Goal: Information Seeking & Learning: Learn about a topic

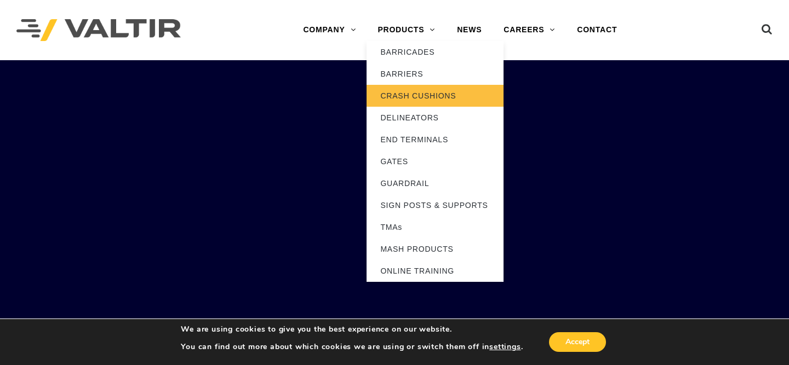
click at [413, 86] on link "CRASH CUSHIONS" at bounding box center [434, 96] width 137 height 22
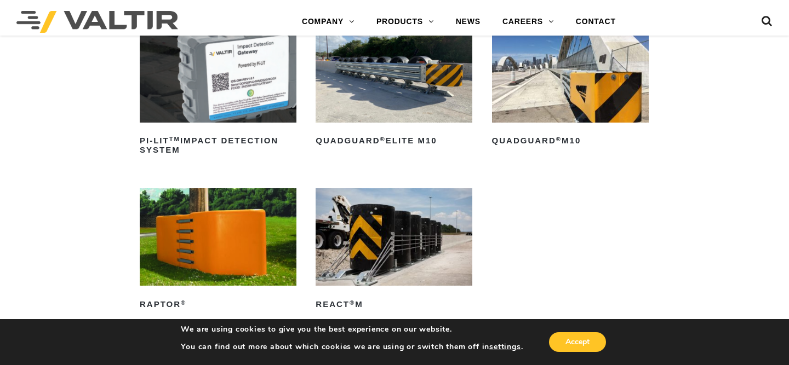
scroll to position [315, 0]
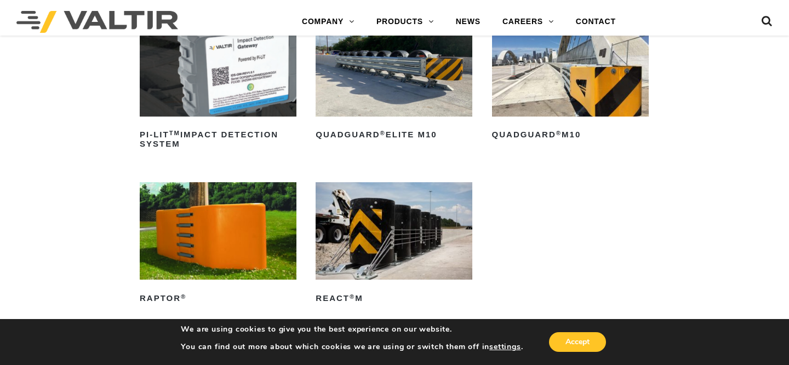
click at [401, 234] on img at bounding box center [393, 231] width 157 height 98
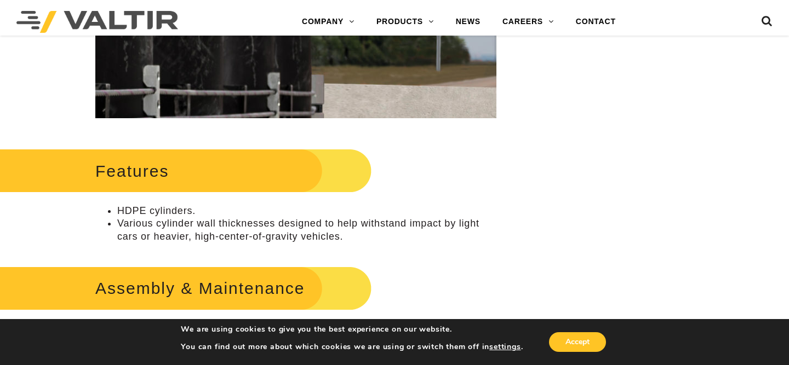
scroll to position [414, 0]
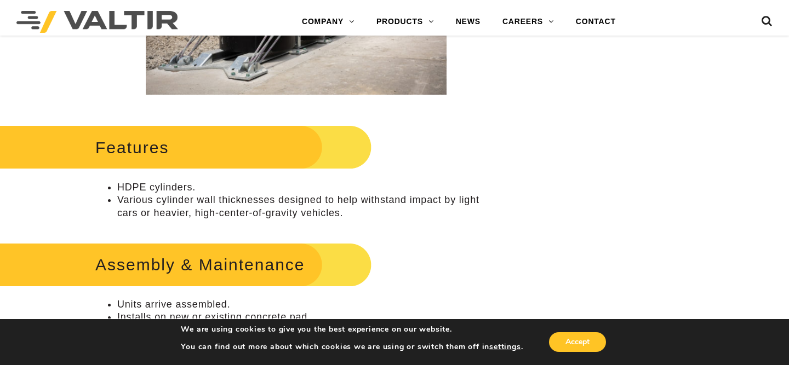
click at [376, 212] on li "Various cylinder wall thicknesses designed to help withstand impact by light ca…" at bounding box center [306, 207] width 379 height 26
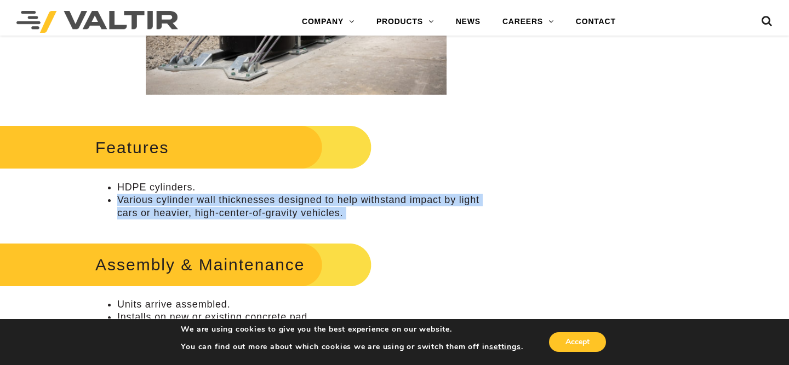
click at [376, 212] on li "Various cylinder wall thicknesses designed to help withstand impact by light ca…" at bounding box center [306, 207] width 379 height 26
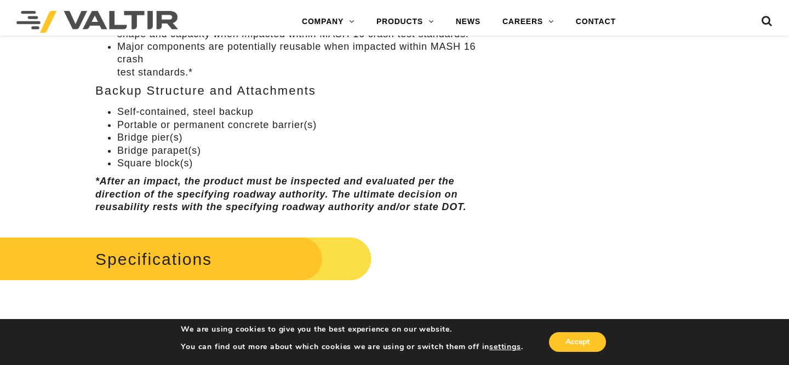
scroll to position [740, 0]
